Goal: Information Seeking & Learning: Find specific fact

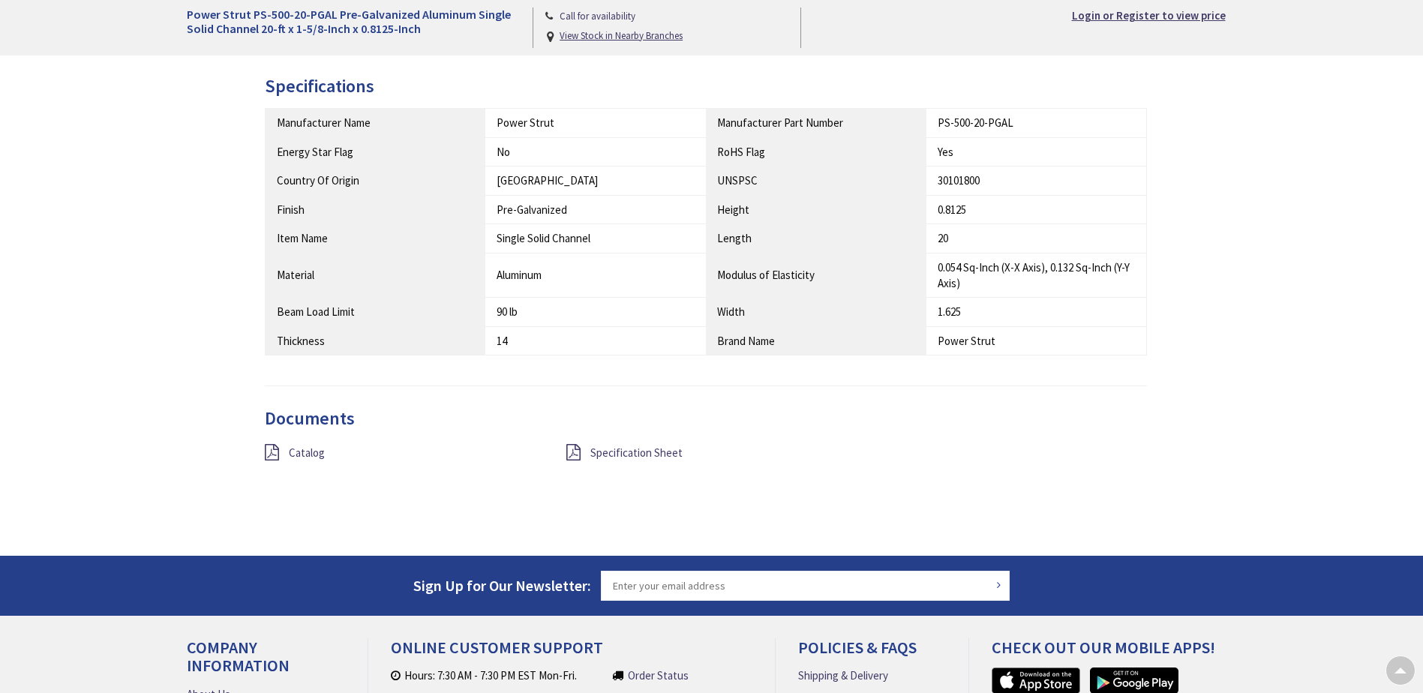
scroll to position [825, 0]
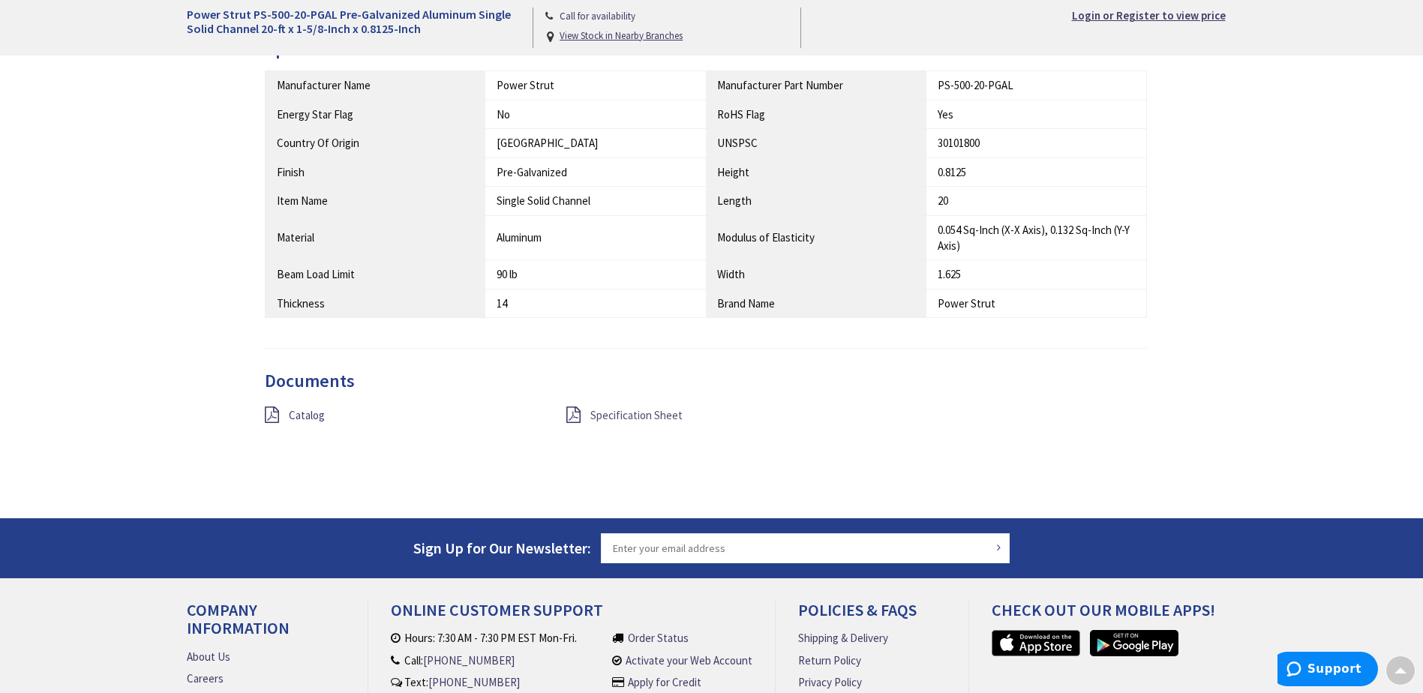
click at [671, 416] on span "Specification Sheet" at bounding box center [636, 415] width 92 height 14
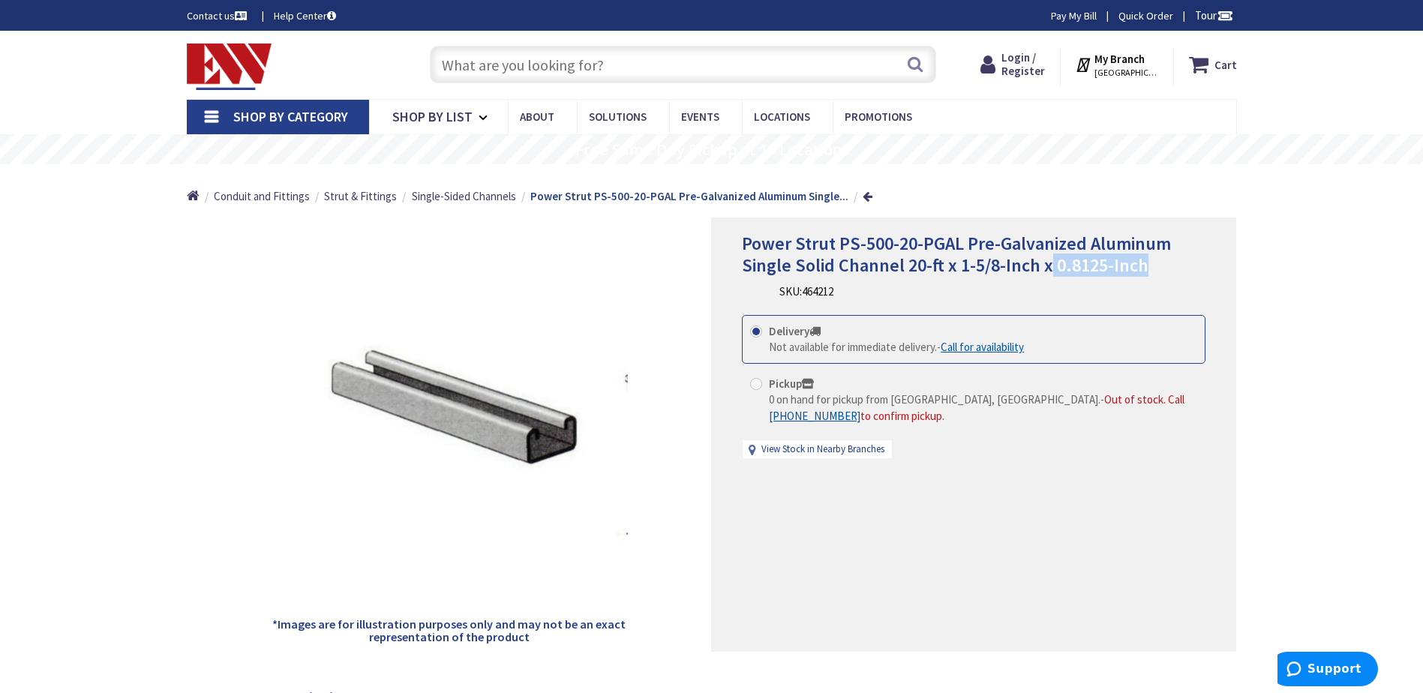
drag, startPoint x: 1163, startPoint y: 272, endPoint x: 1048, endPoint y: 266, distance: 114.9
click at [1048, 266] on h1 "Power Strut PS-500-20-PGAL Pre-Galvanized Aluminum Single Solid Channel 20-ft x…" at bounding box center [974, 255] width 464 height 44
copy span "0.8125-Inch"
